Goal: Use online tool/utility: Utilize a website feature to perform a specific function

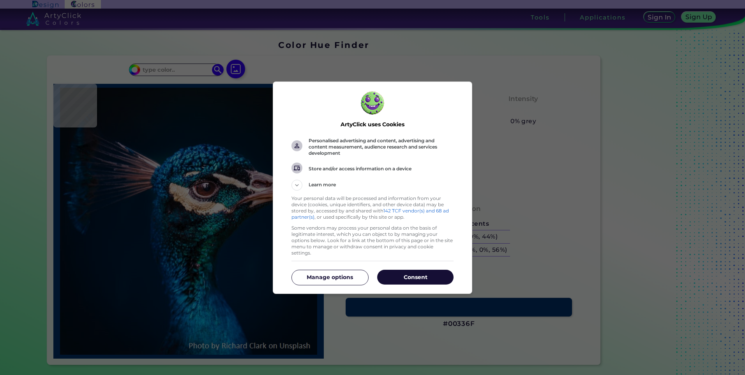
click at [431, 273] on p "Consent" at bounding box center [415, 277] width 76 height 8
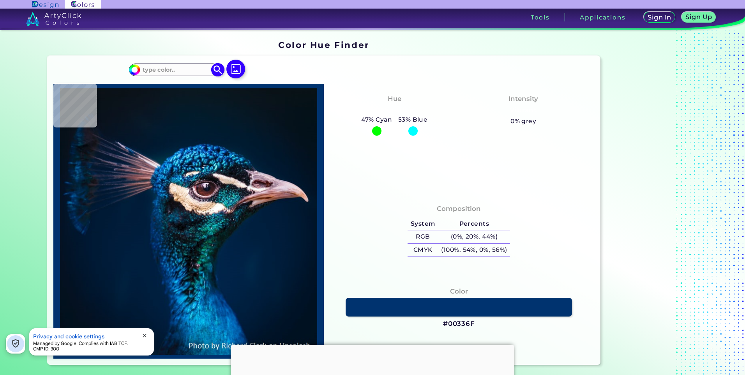
type input "#001427"
type input "#001b30"
type input "#001B30"
type input "#071923"
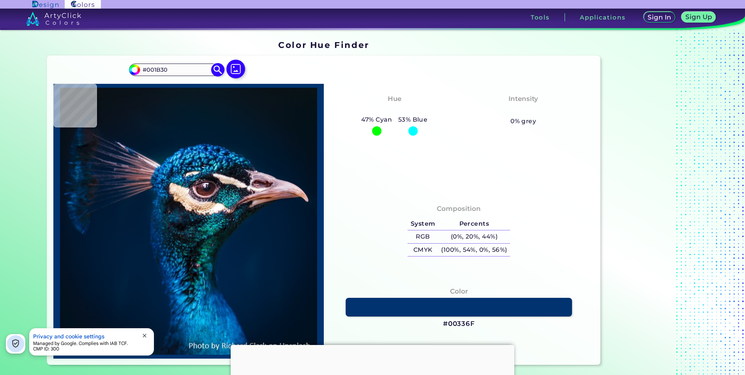
type input "#071923"
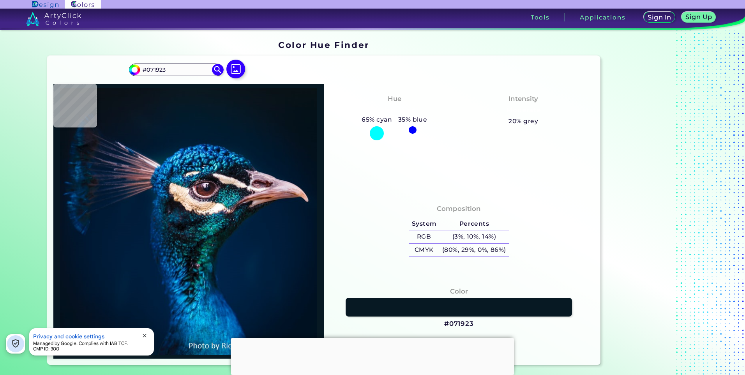
type input "#000000"
type input "#04121f"
type input "#04121F"
type input "#031424"
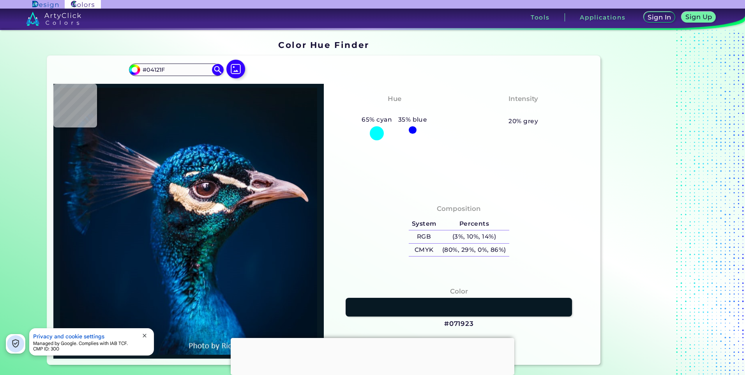
type input "#031424"
type input "#031829"
type input "#031a2a"
type input "#031A2A"
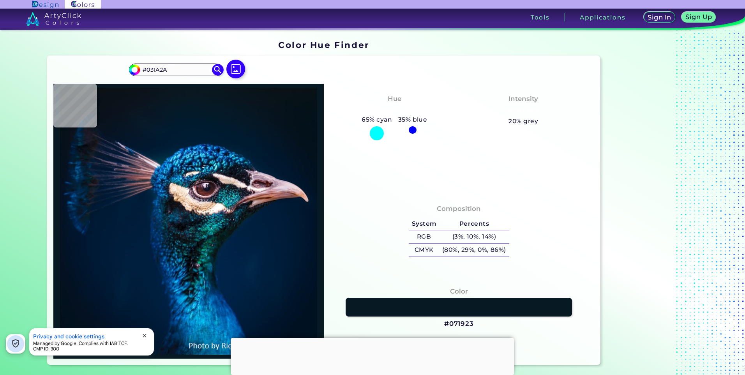
type input "#011b2a"
type input "#011B2A"
type input "#031a2a"
type input "#031A2A"
type input "#041a28"
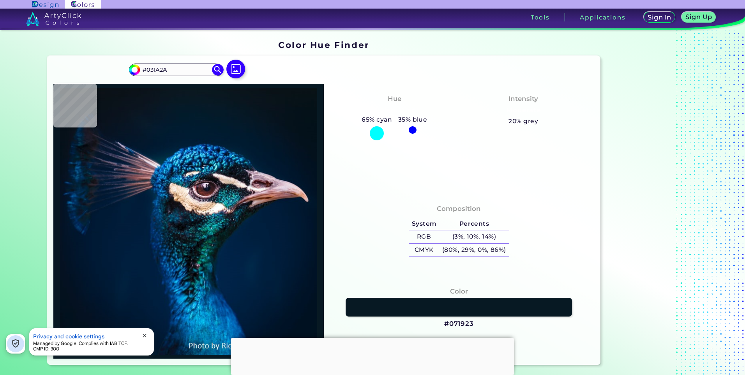
type input "#041A28"
type input "#061927"
type input "#081923"
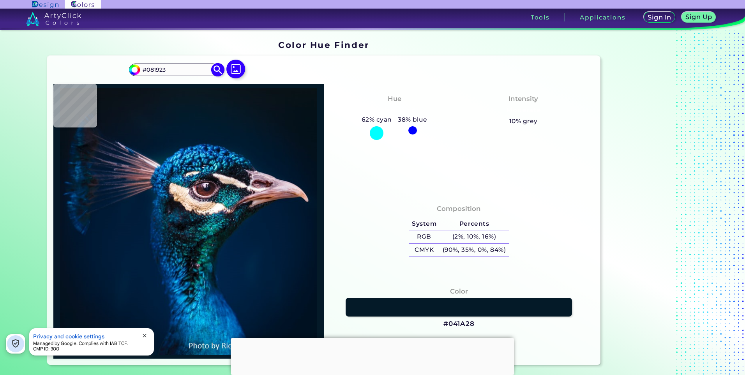
type input "#0a1822"
type input "#0A1822"
type input "#0a1920"
type input "#0A1920"
type input "#071923"
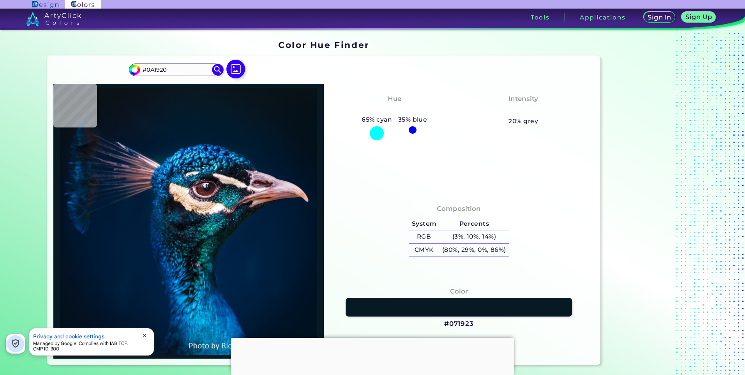
type input "#071923"
type input "#011a2a"
type input "#011A2A"
type input "#001a2e"
type input "#001A2E"
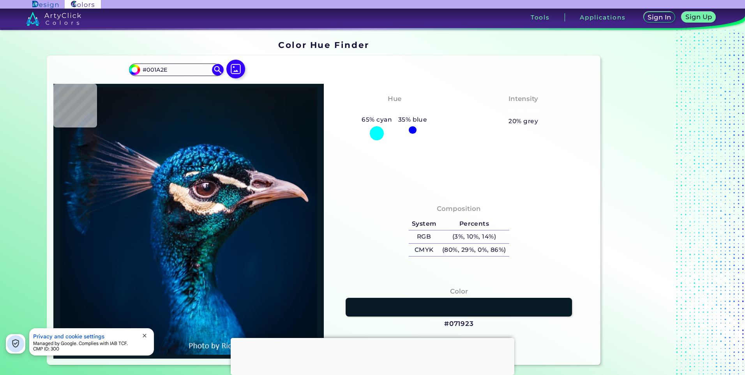
type input "#001b30"
type input "#001B30"
type input "#001a31"
type input "#001A31"
type input "#011d33"
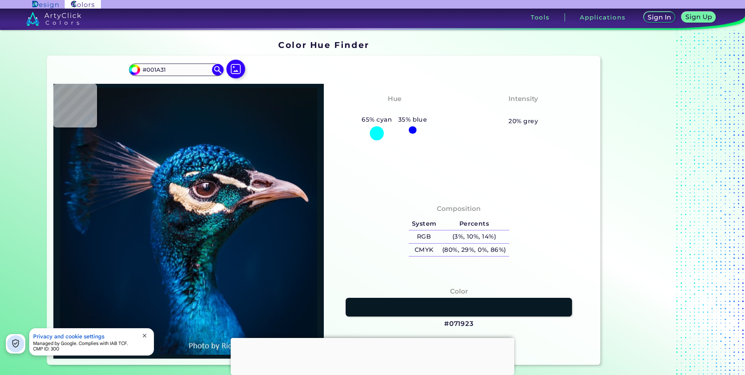
type input "#011D33"
type input "#033459"
type input "#064770"
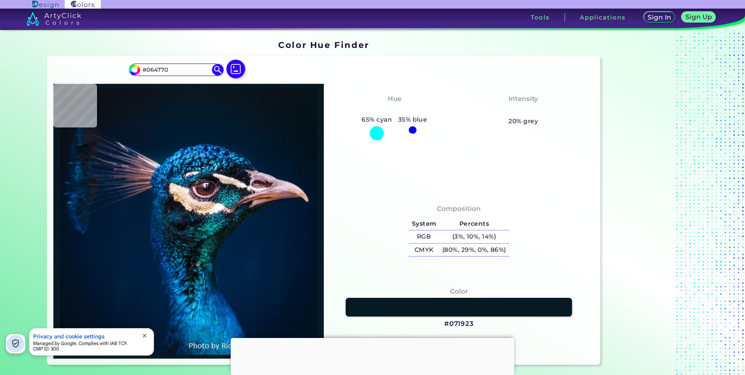
type input "#10131f"
type input "#10131F"
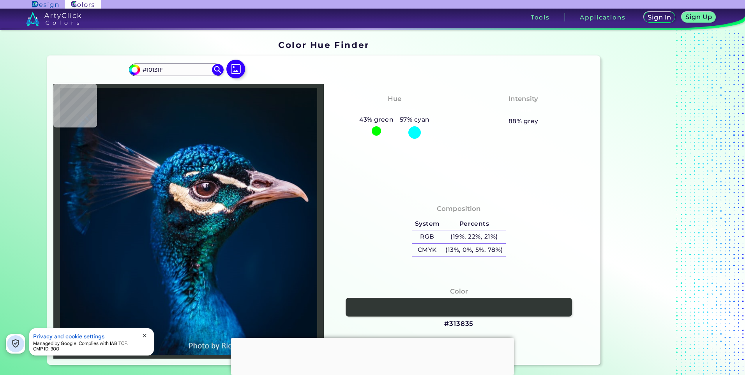
type input "#313835"
type input "#108095"
type input "#0b787d"
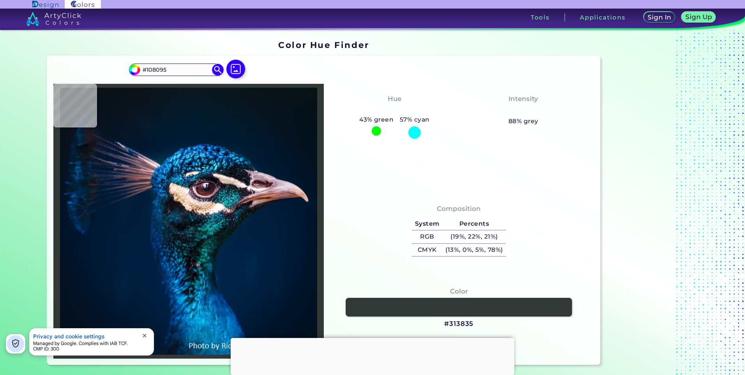
type input "#0B787D"
type input "#318a96"
type input "#318A96"
type input "#245a69"
type input "#245A69"
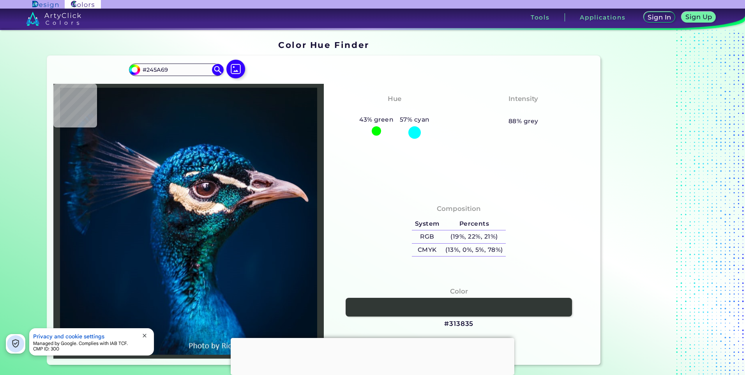
type input "#13374b"
type input "#13374B"
type input "#013249"
type input "#05465f"
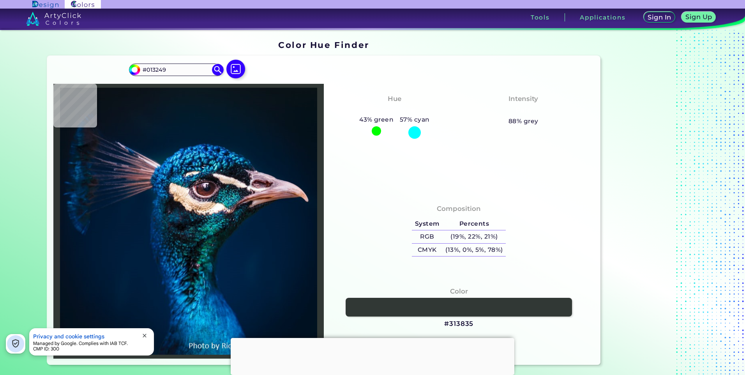
type input "#05465F"
type input "#91ad98"
type input "#91AD98"
type input "#f8fbf4"
type input "#F8FBF4"
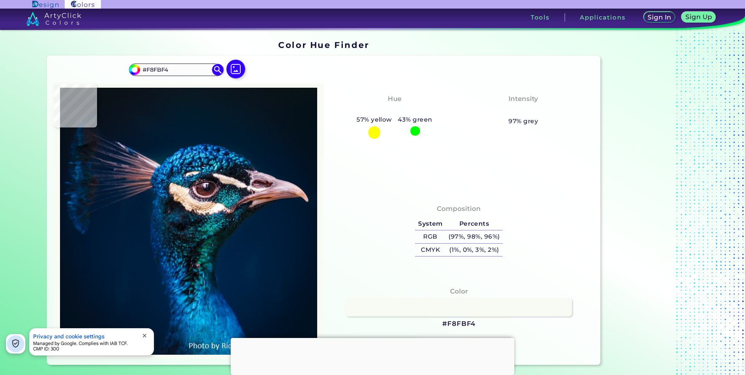
type input "#e4d6c9"
type input "#E4D6C9"
type input "#fde6d2"
type input "#FDE6D2"
type input "#f3e6d2"
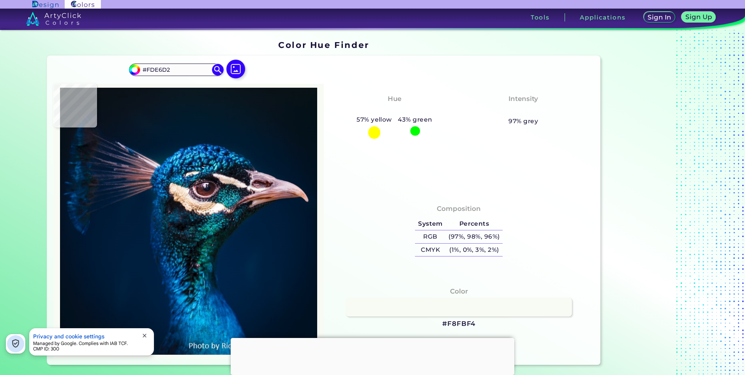
type input "#F3E6D2"
type input "#faefe7"
type input "#FAEFE7"
type input "#89afa3"
type input "#89AFA3"
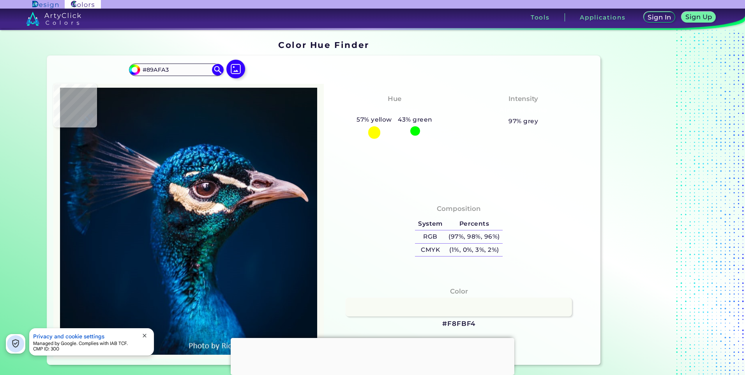
type input "#101c2b"
type input "#101C2B"
type input "#3c2938"
type input "#3C2938"
type input "#d5b2ba"
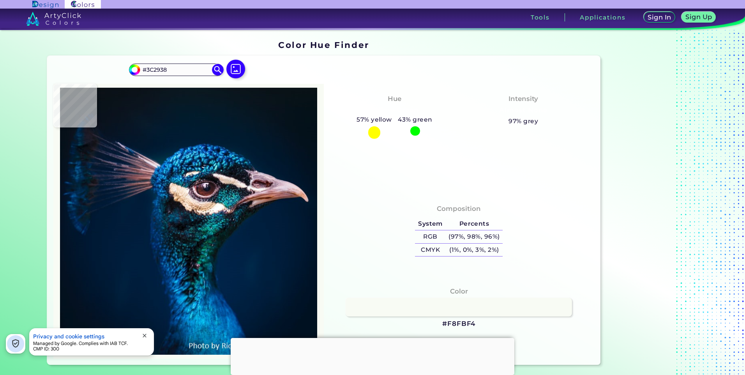
type input "#D5B2BA"
type input "#755159"
type input "#7a5b66"
type input "#7A5B66"
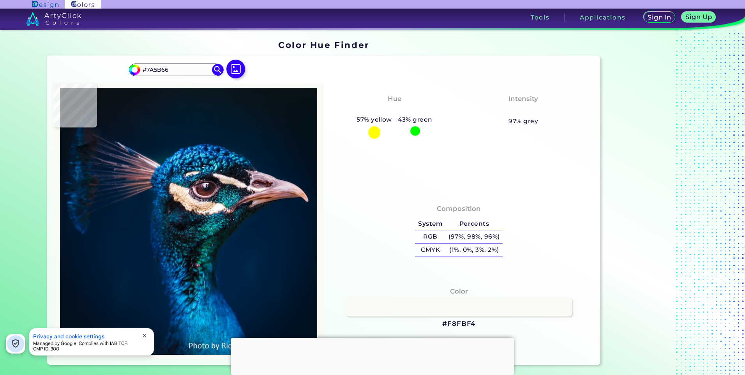
type input "#d2b3b7"
type input "#D2B3B7"
type input "#e0b6bc"
type input "#E0B6BC"
type input "#023549"
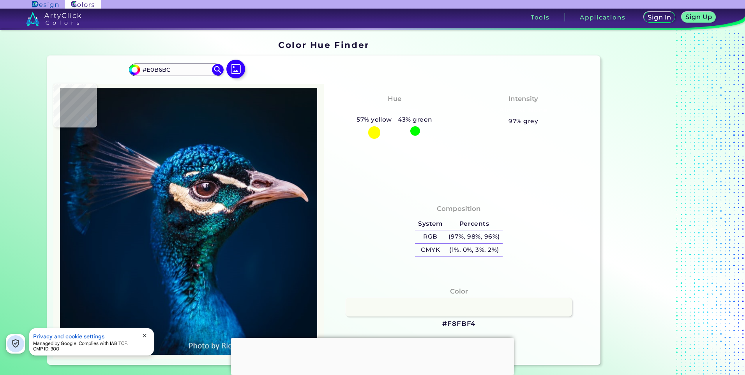
type input "#023549"
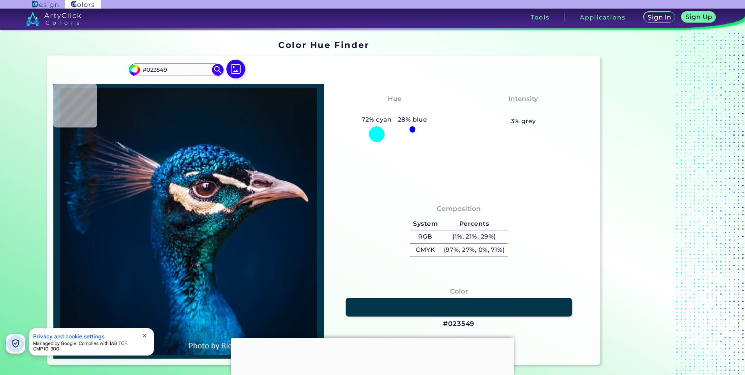
type input "#03698d"
type input "#03698D"
type input "#04626e"
type input "#04626E"
type input "#7b575a"
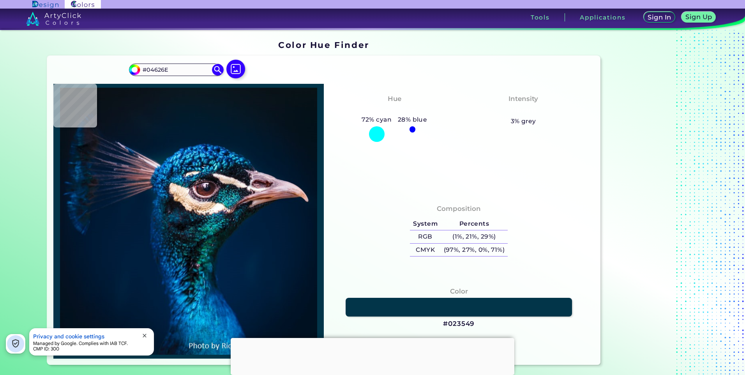
type input "#7B575A"
type input "#412325"
type input "#563f3f"
type input "#563F3F"
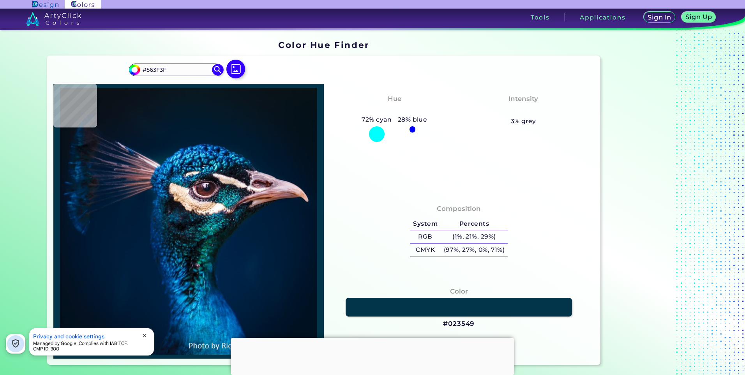
type input "#497176"
type input "#08678d"
type input "#08678D"
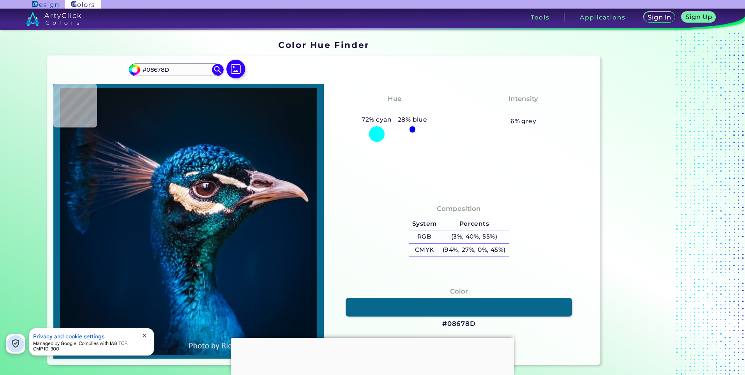
type input "#206279"
type input "#25beca"
type input "#25BECA"
type input "#1f7981"
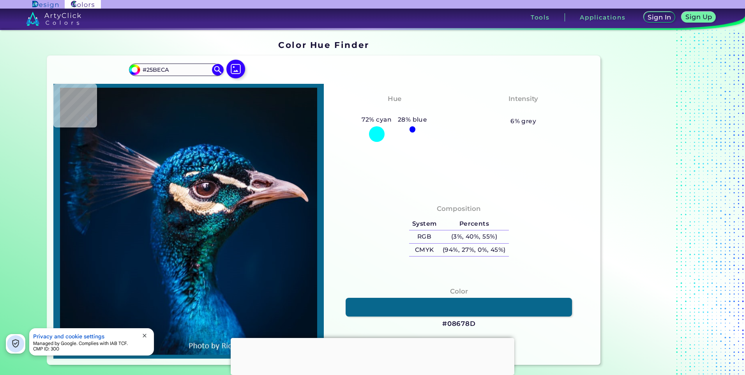
type input "#1F7981"
type input "#41c4c9"
type input "#41C4C9"
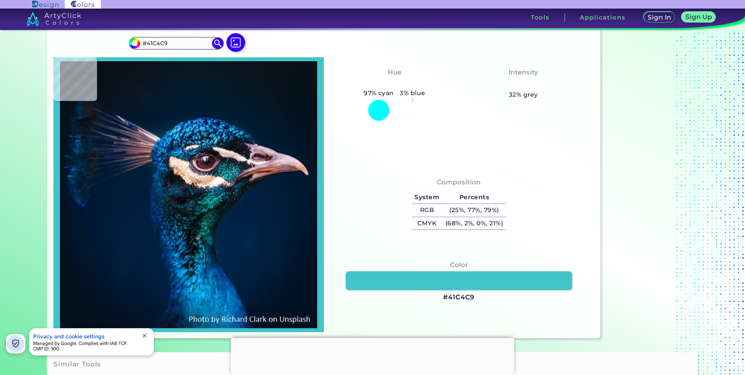
type input "#002448"
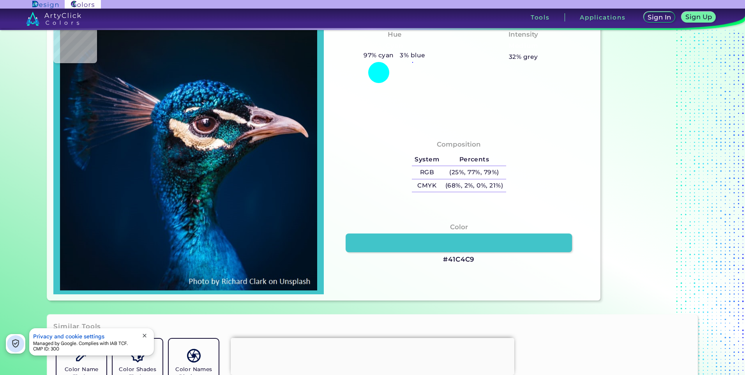
type input "#012349"
type input "#003777"
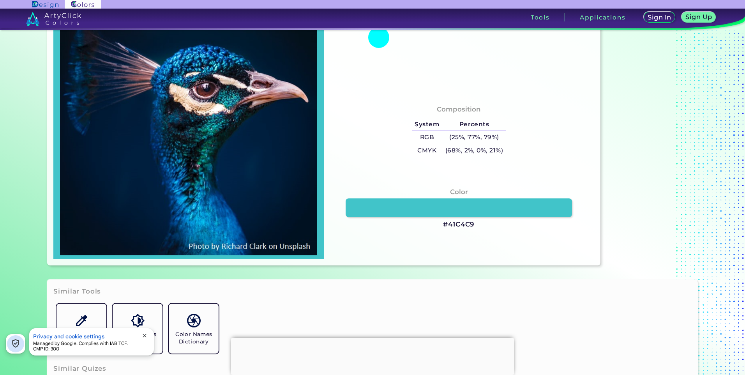
type input "#00377b"
type input "#00377B"
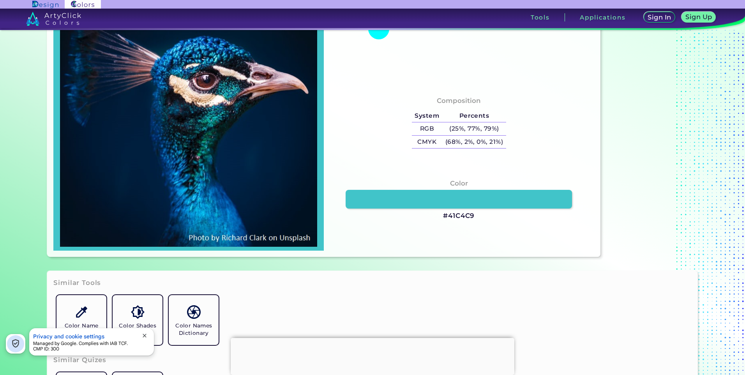
type input "#004e9f"
type input "#004E9F"
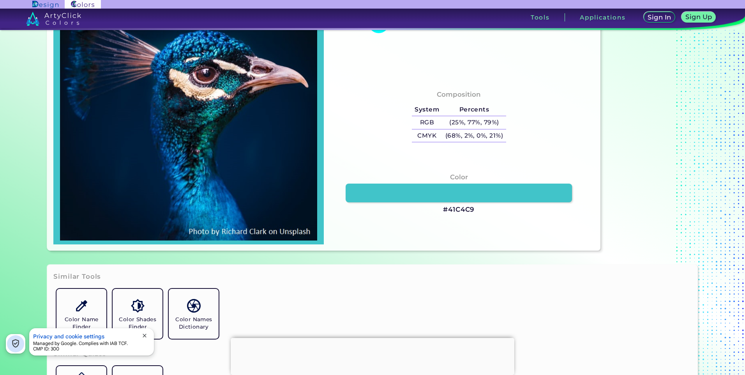
type input "#03519b"
type input "#03519B"
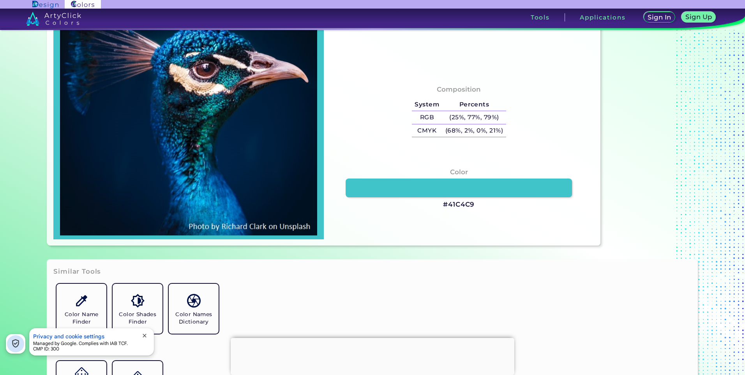
type input "#005fab"
type input "#005FAB"
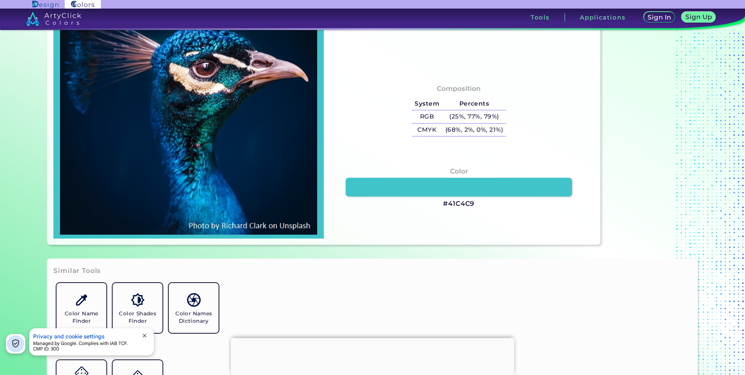
type input "#0377bd"
type input "#0377BD"
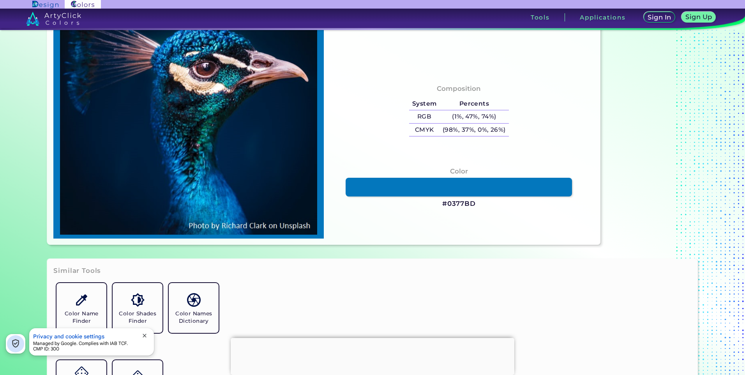
type input "#0072bb"
type input "#0072BB"
type input "#005e9c"
type input "#005E9C"
type input "#0083ba"
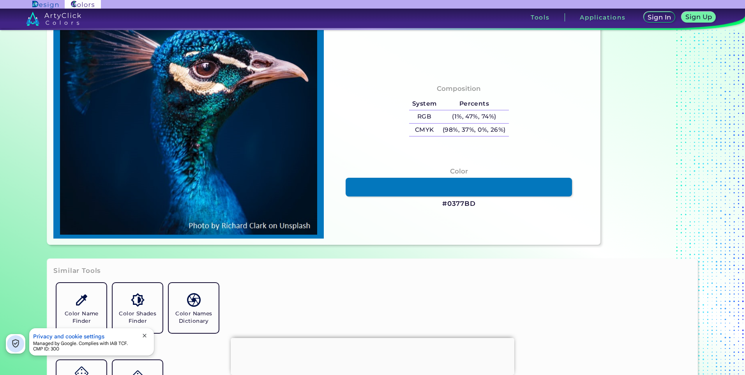
type input "#0083BA"
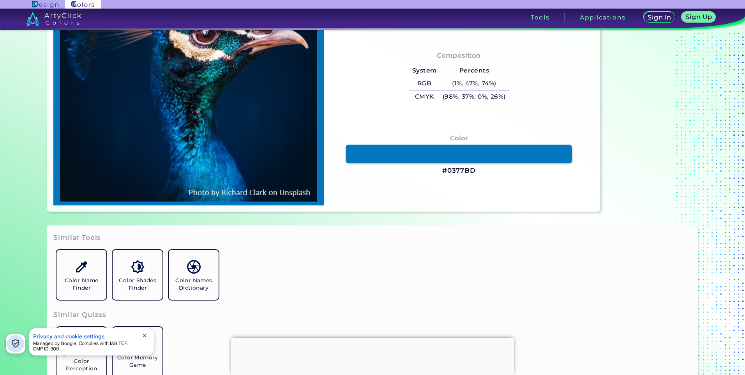
type input "#0080ad"
type input "#[DATE]"
type input "#0466a1"
type input "#0466A1"
type input "#002e65"
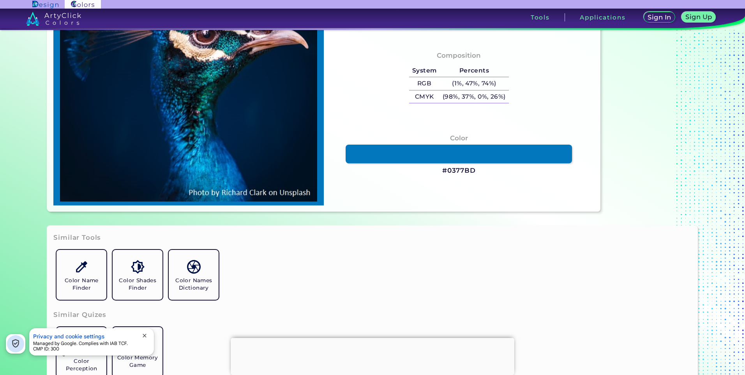
type input "#002E65"
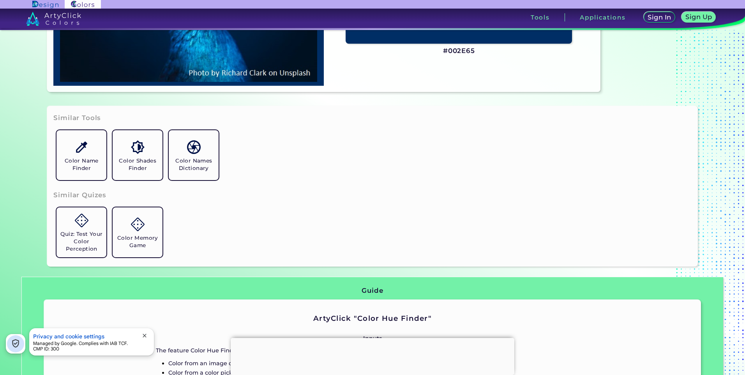
scroll to position [151, 0]
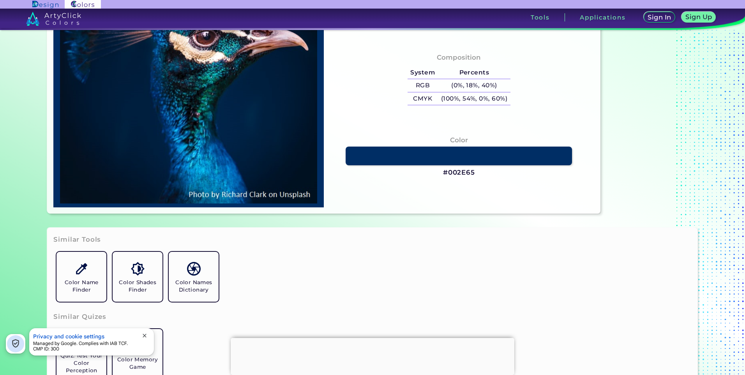
type input "#025c8a"
type input "#025C8A"
type input "#0781bc"
type input "#[DATE]"
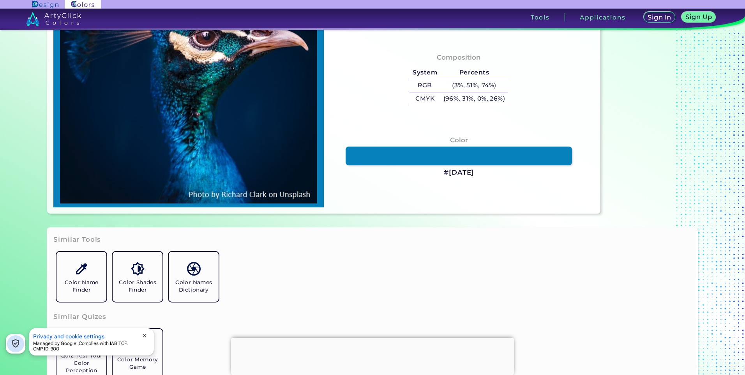
type input "#1f171f"
type input "#1F171F"
type input "#07262f"
type input "#07262F"
type input "#09474a"
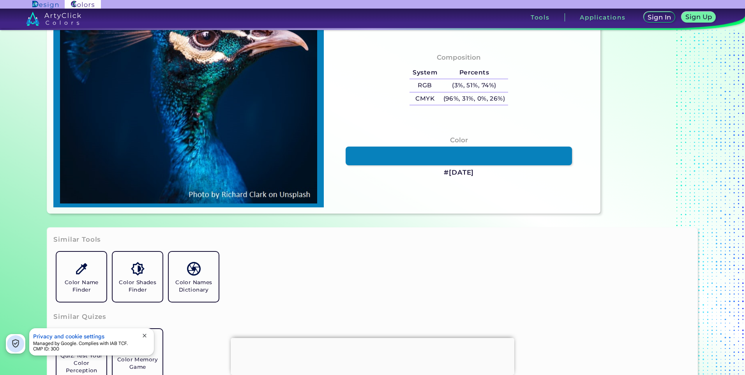
type input "#09474A"
type input "#003152"
type input "#053c47"
type input "#053C47"
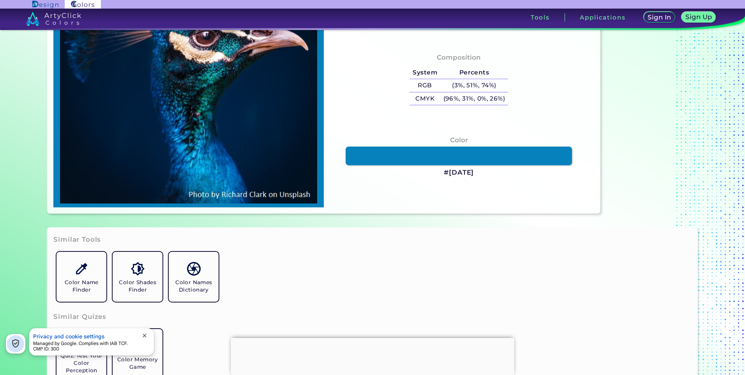
scroll to position [0, 0]
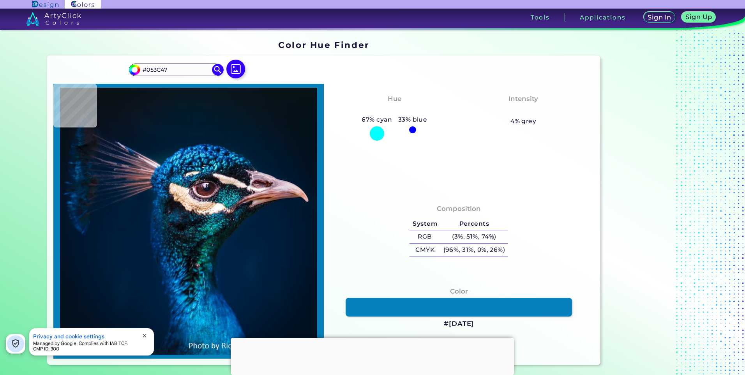
type input "#003d40"
type input "#003D40"
type input "#003238"
type input "#03393c"
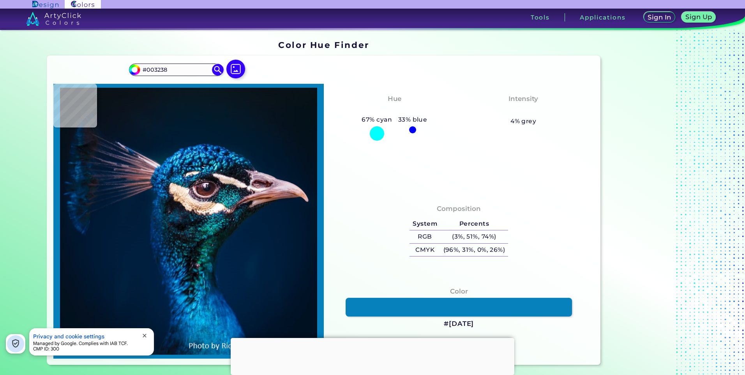
type input "#03393C"
type input "#1b7e76"
type input "#1B7E76"
type input "#2c9b9e"
type input "#2C9B9E"
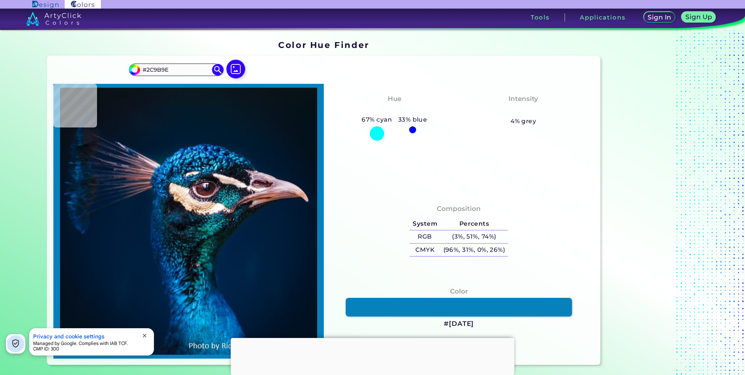
type input "#030b10"
type input "#030B10"
type input "#10101a"
type input "#10101A"
type input "#05364d"
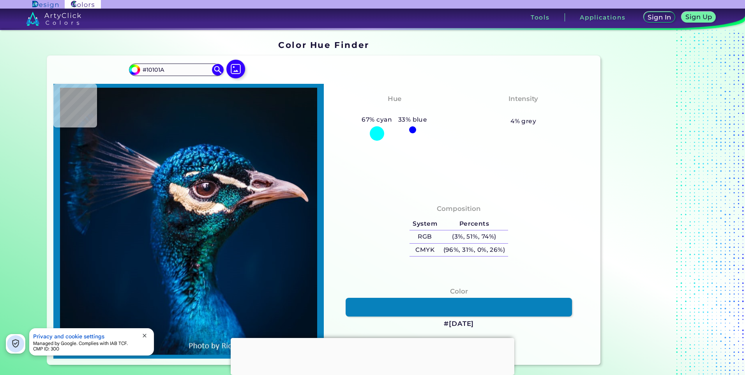
type input "#05364D"
type input "#10121a"
type input "#10121A"
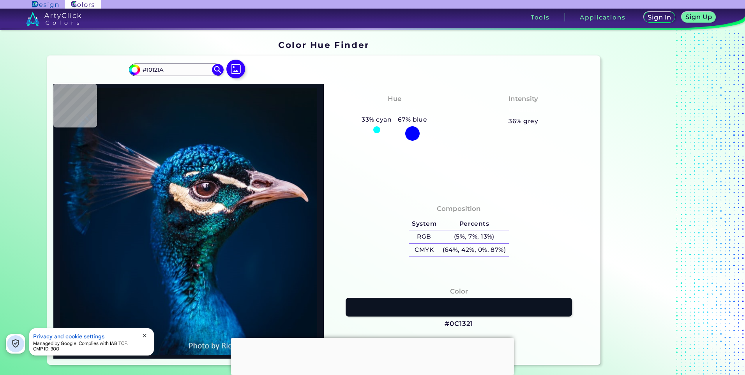
type input "#012d49"
type input "#012D49"
type input "#034b82"
type input "#034B82"
type input "#012d46"
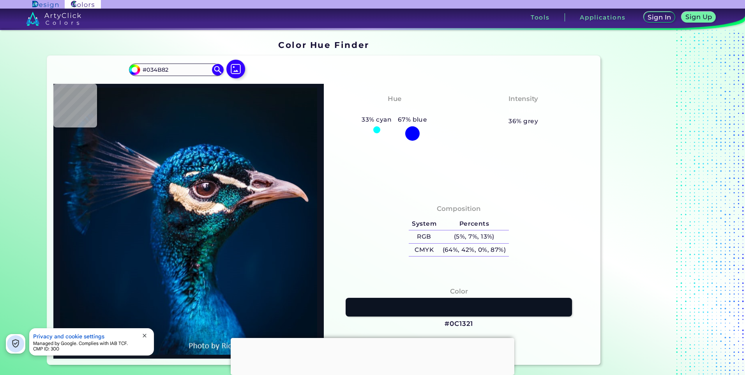
type input "#012D46"
type input "#002841"
type input "#2c333f"
type input "#2C333F"
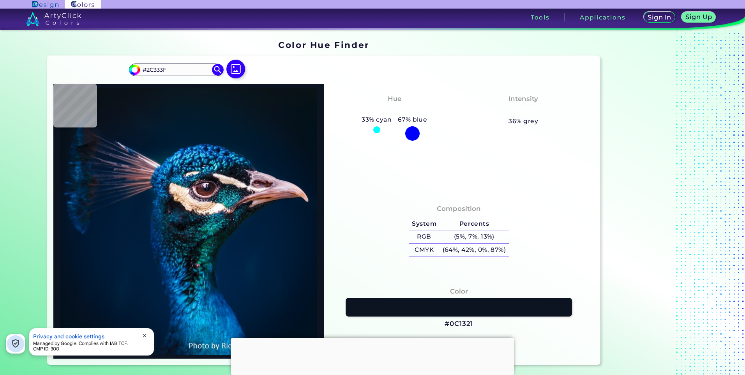
type input "#644e5e"
type input "#644E5E"
type input "#041628"
type input "#09131d"
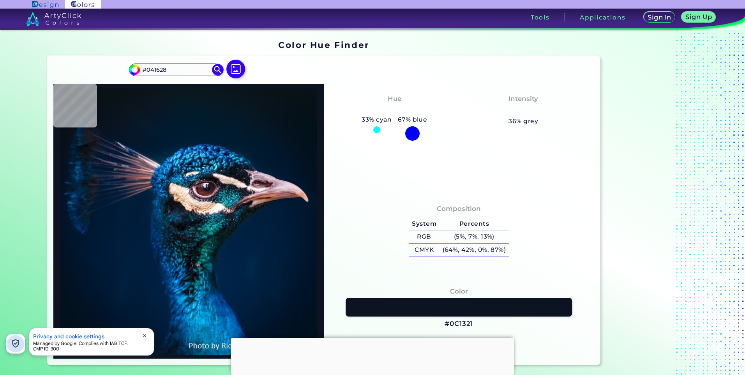
type input "#09131D"
type input "#0a1119"
type input "#0A1119"
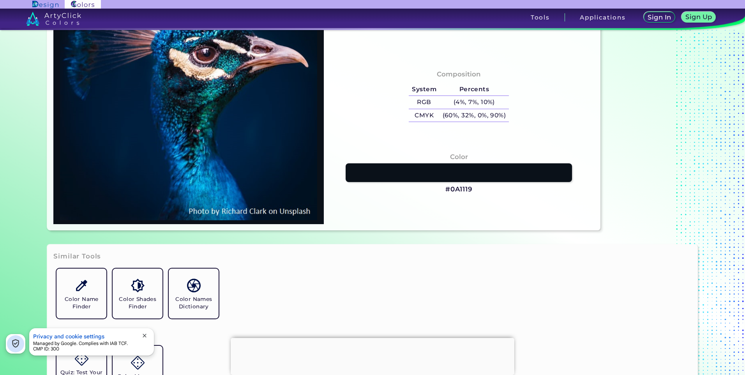
scroll to position [117, 0]
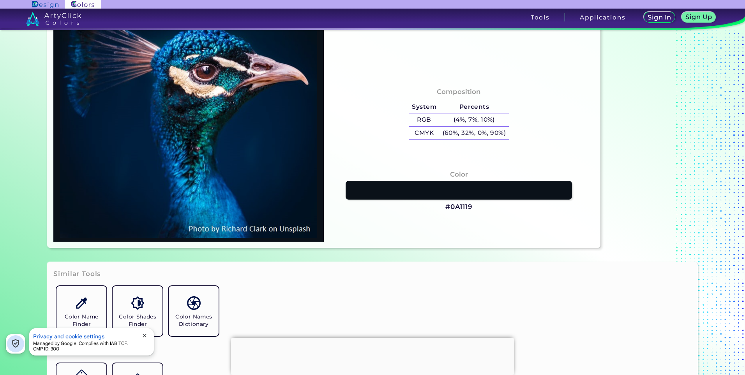
type input "#000000"
type input "#011224"
type input "#001225"
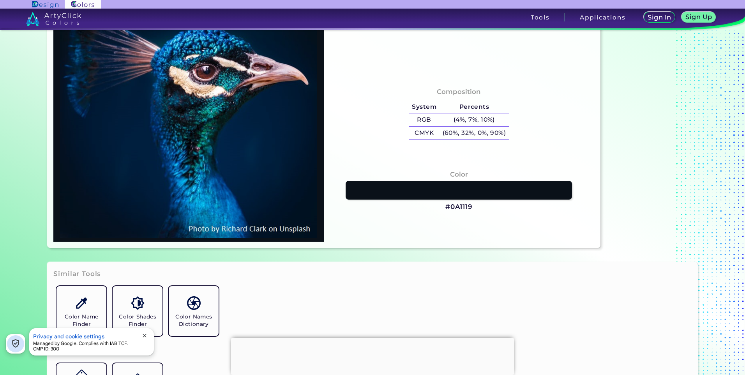
type input "#001225"
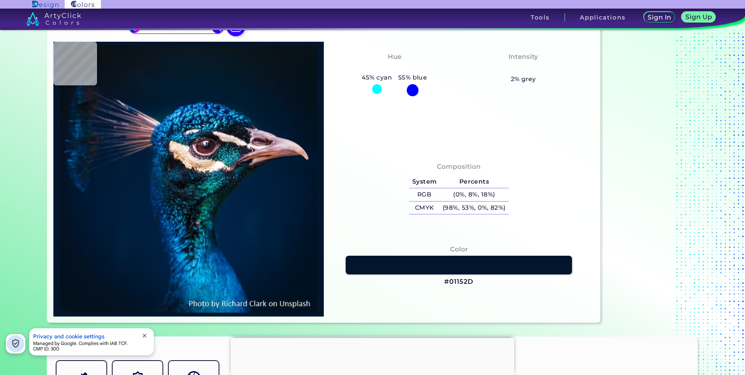
scroll to position [0, 0]
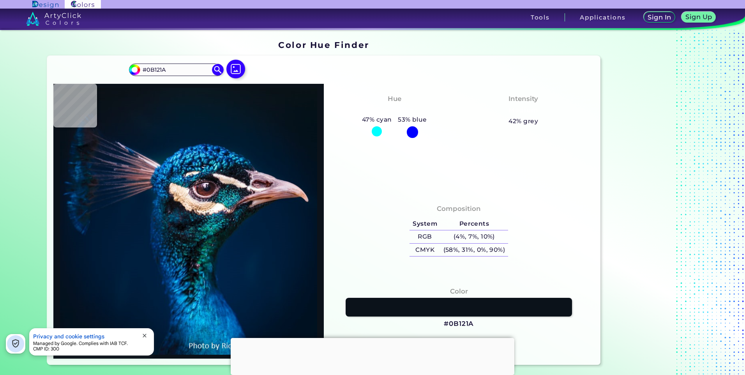
click at [71, 18] on img at bounding box center [53, 19] width 55 height 14
click at [237, 70] on img at bounding box center [235, 69] width 23 height 23
click at [0, 0] on input "file" at bounding box center [0, 0] width 0 height 0
click at [235, 68] on img at bounding box center [235, 69] width 23 height 23
click at [0, 0] on input "file" at bounding box center [0, 0] width 0 height 0
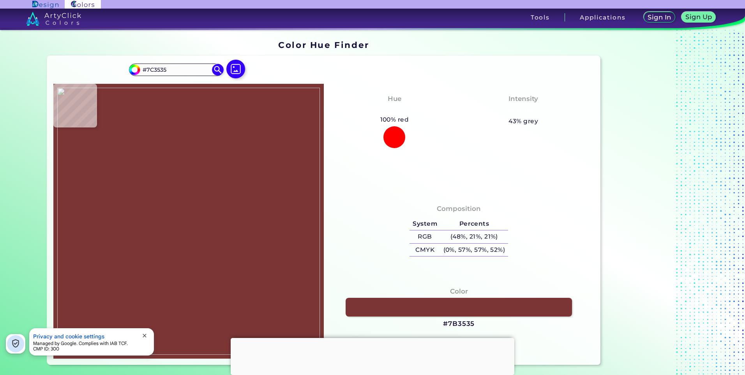
click at [270, 272] on img at bounding box center [188, 221] width 263 height 267
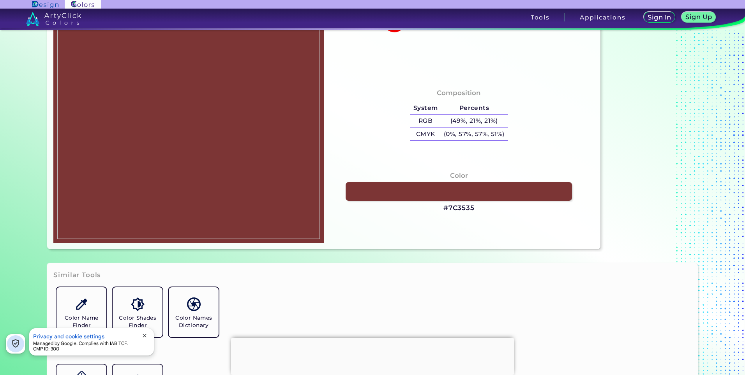
scroll to position [117, 0]
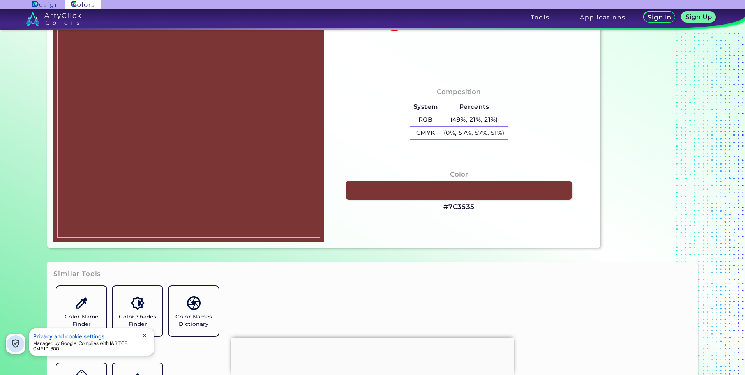
drag, startPoint x: 486, startPoint y: 207, endPoint x: 442, endPoint y: 205, distance: 44.1
click at [442, 205] on div "Color #7C3535" at bounding box center [459, 191] width 258 height 50
click at [459, 205] on h3 "#7C3535" at bounding box center [458, 206] width 31 height 9
